Goal: Information Seeking & Learning: Learn about a topic

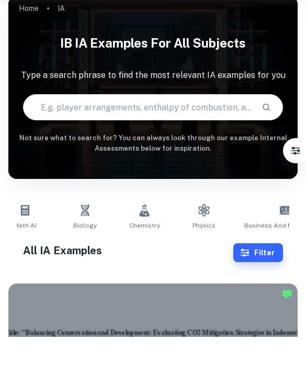
scroll to position [0, 76]
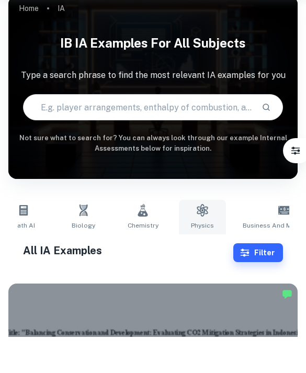
click at [201, 236] on link "Physics" at bounding box center [202, 253] width 47 height 34
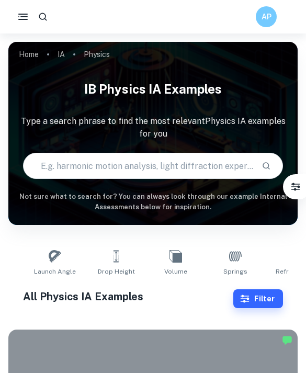
scroll to position [0, 584]
click at [57, 259] on icon at bounding box center [54, 256] width 13 height 13
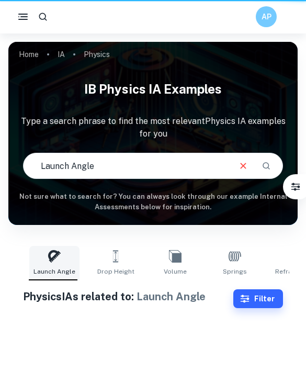
type input "Launch Angle"
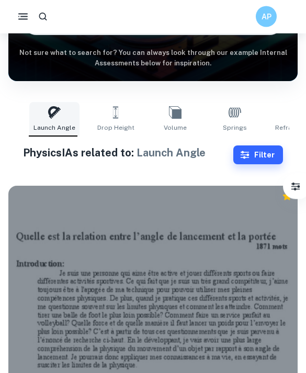
scroll to position [142, 0]
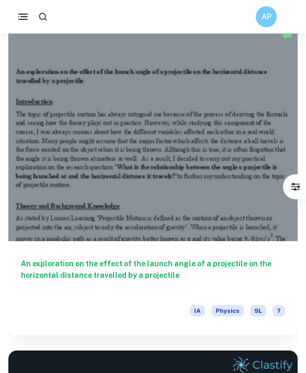
click at [29, 214] on div at bounding box center [152, 132] width 289 height 217
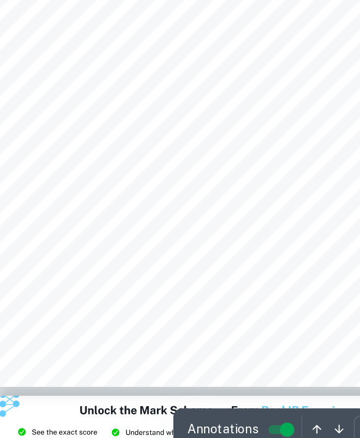
scroll to position [2735, 0]
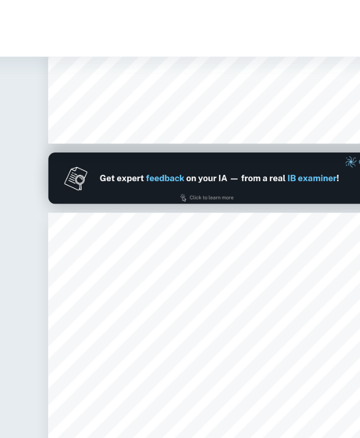
type input "1"
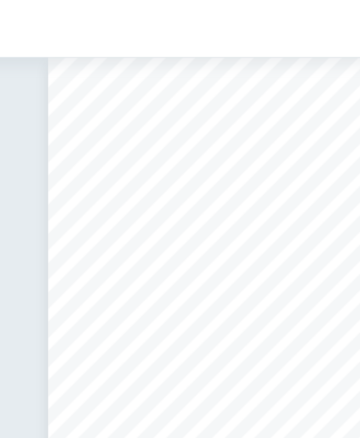
scroll to position [0, 0]
